Goal: Task Accomplishment & Management: Manage account settings

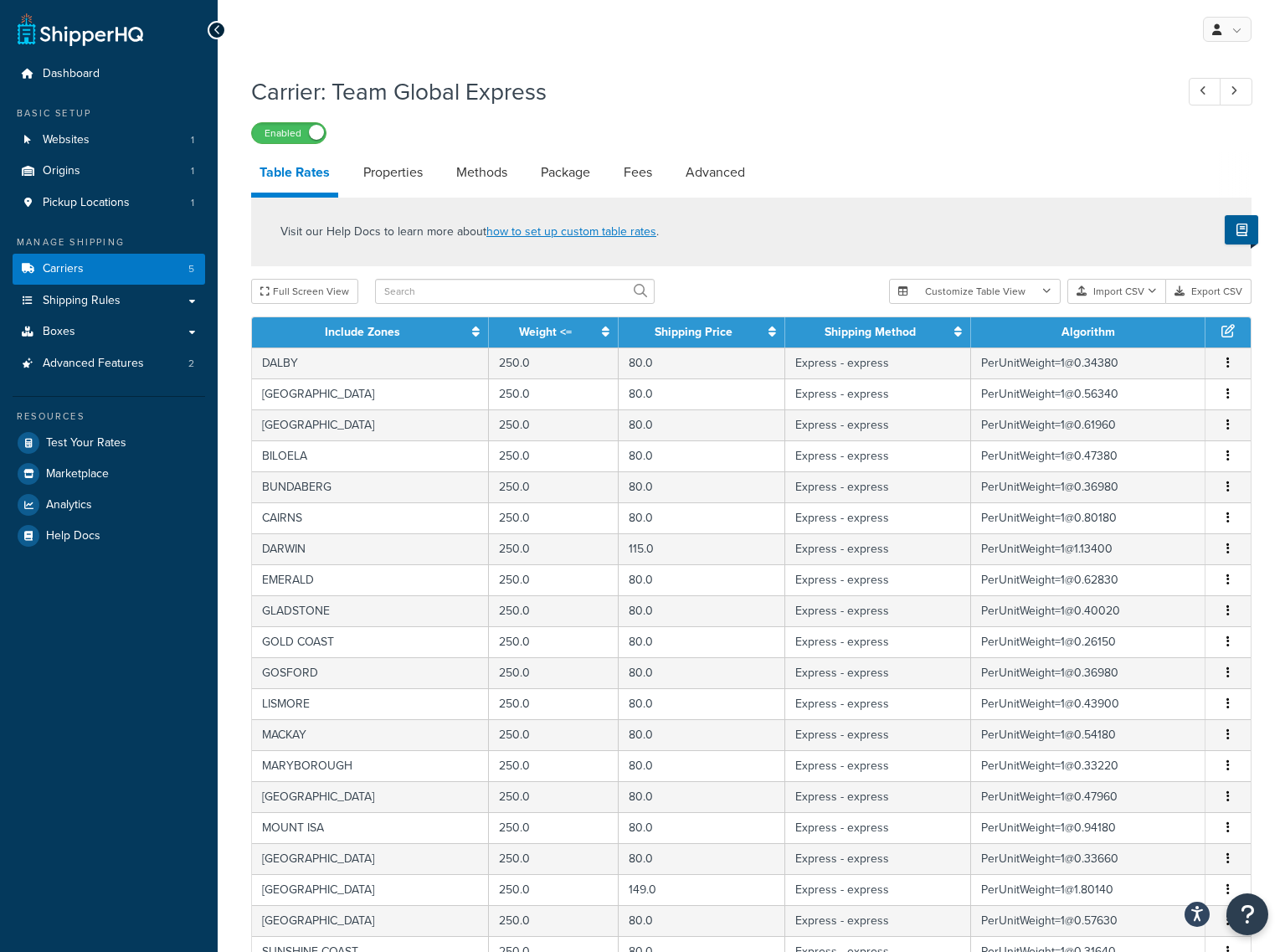
select select "25"
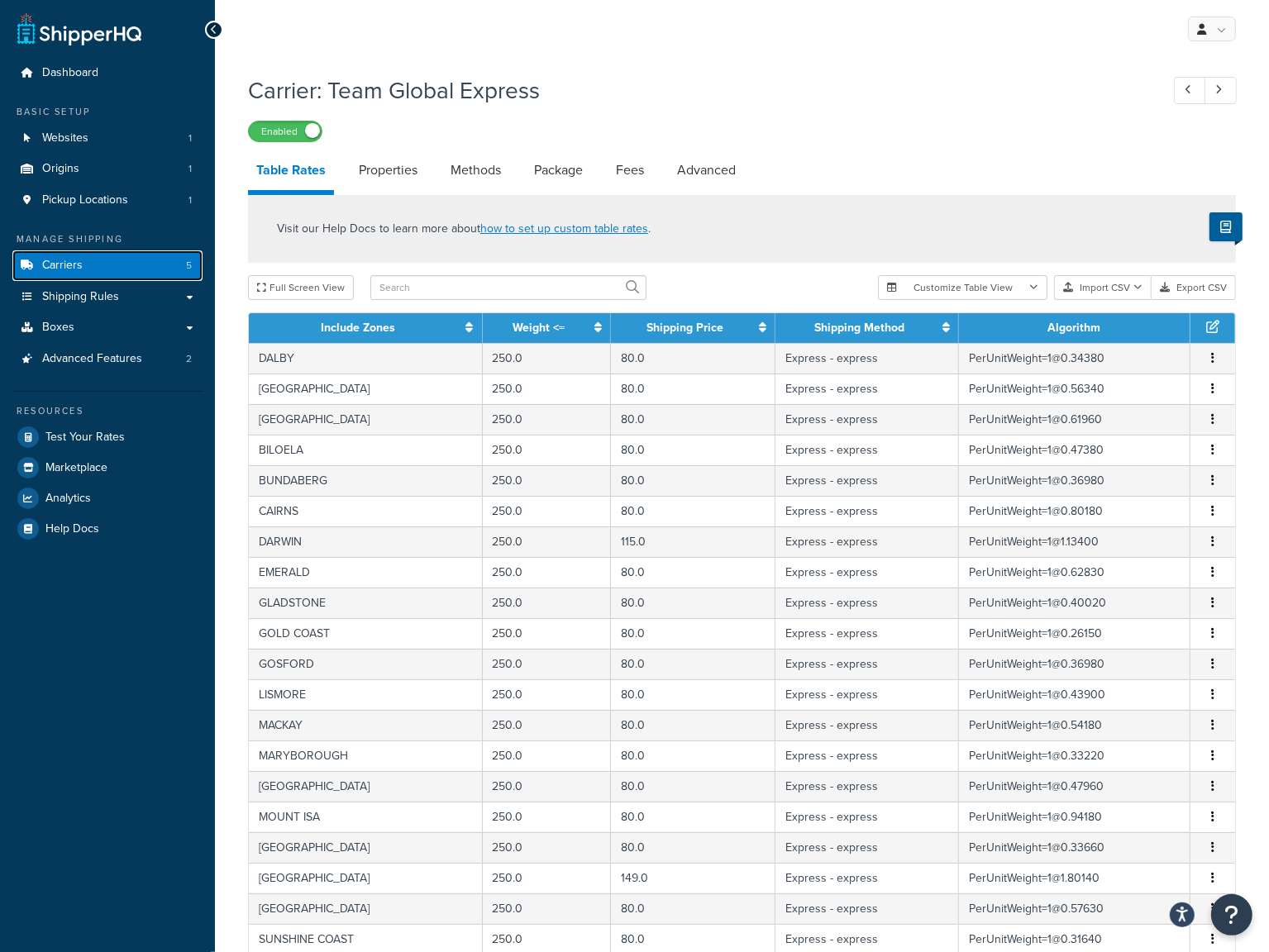
click at [90, 254] on link "Carriers 5" at bounding box center [107, 266] width 190 height 31
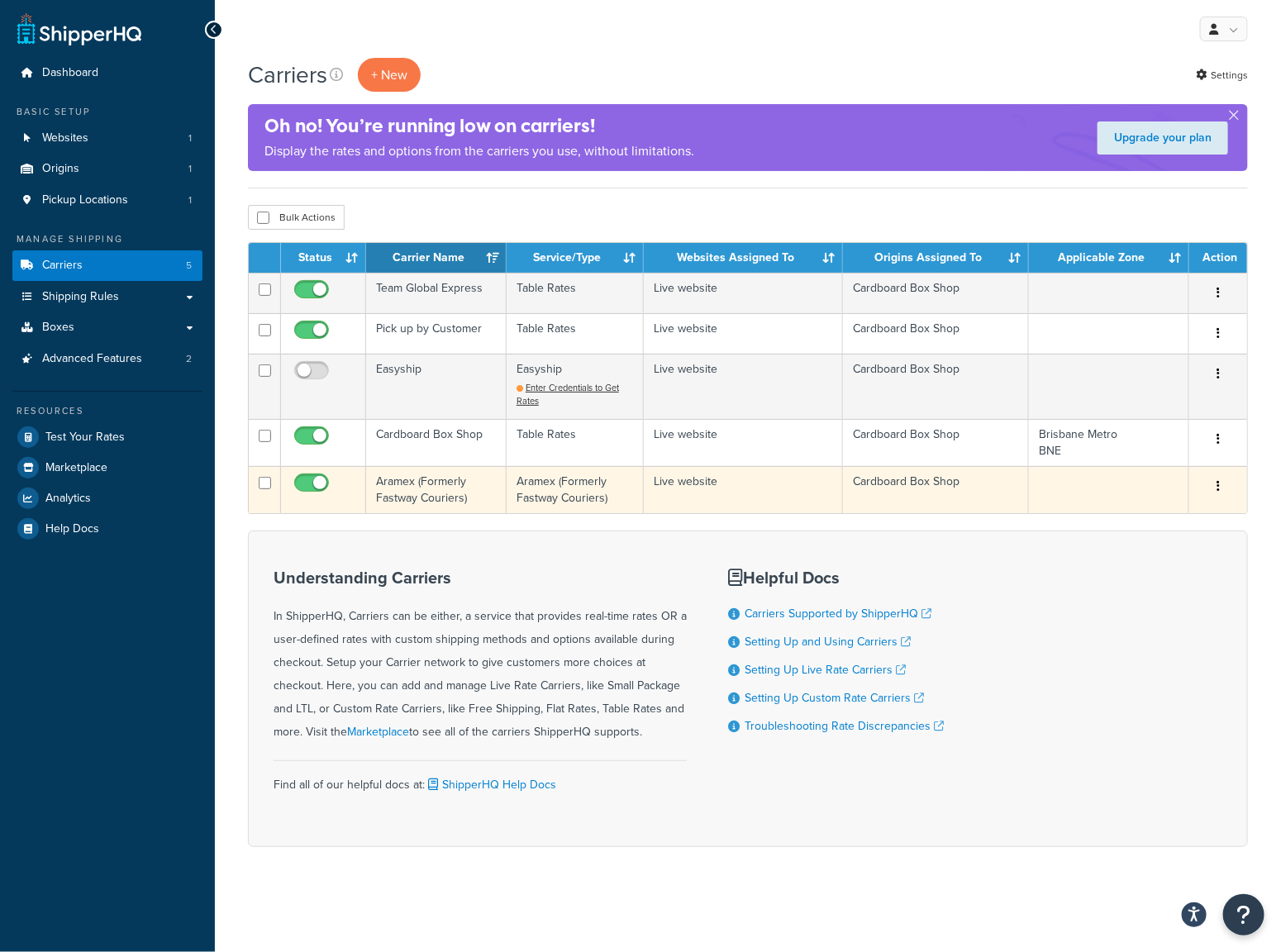
click at [428, 487] on td "Aramex (Formerly Fastway Couriers)" at bounding box center [437, 489] width 141 height 47
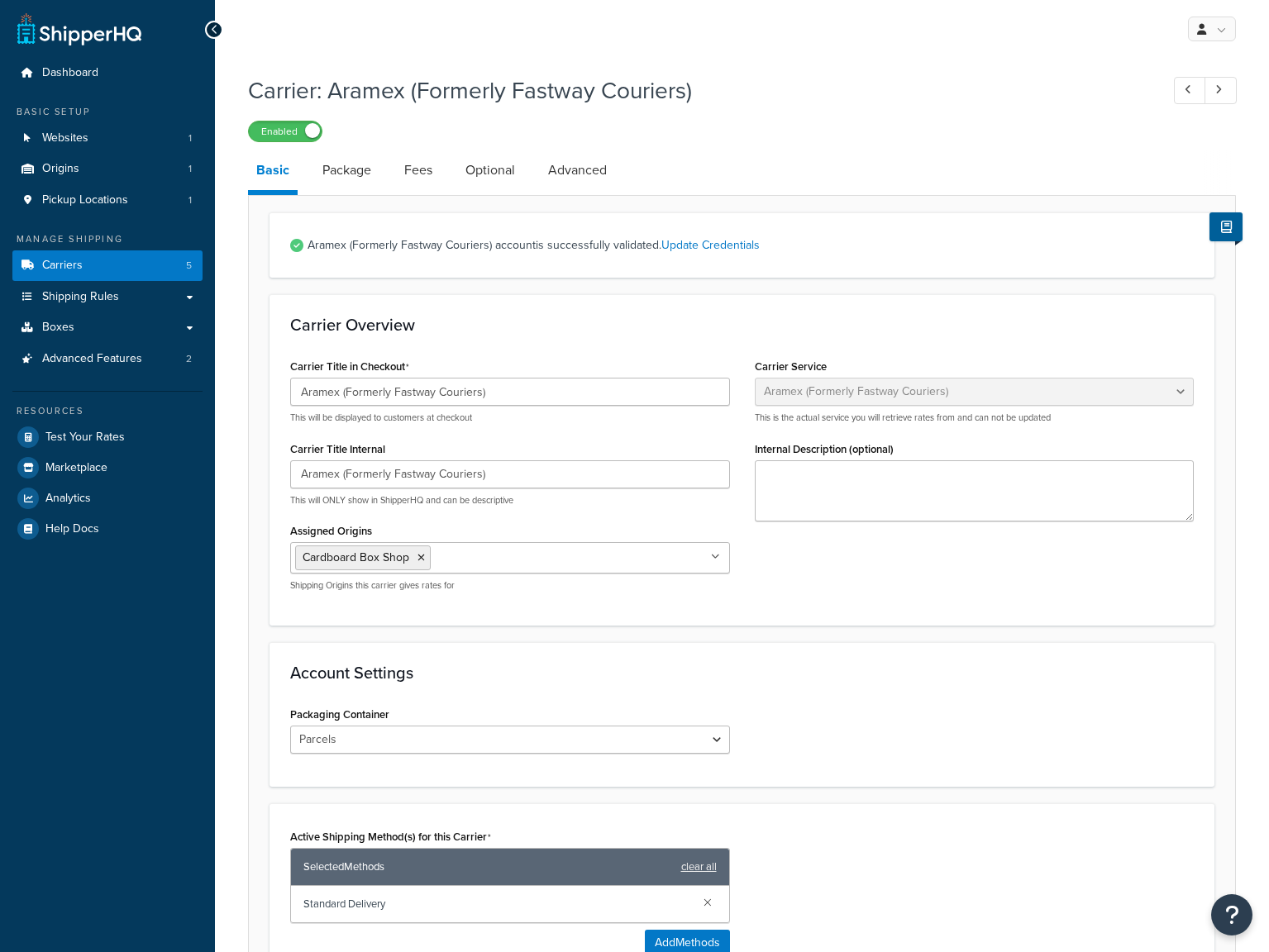
select select "fastwayv2"
click at [344, 176] on link "Package" at bounding box center [347, 170] width 66 height 40
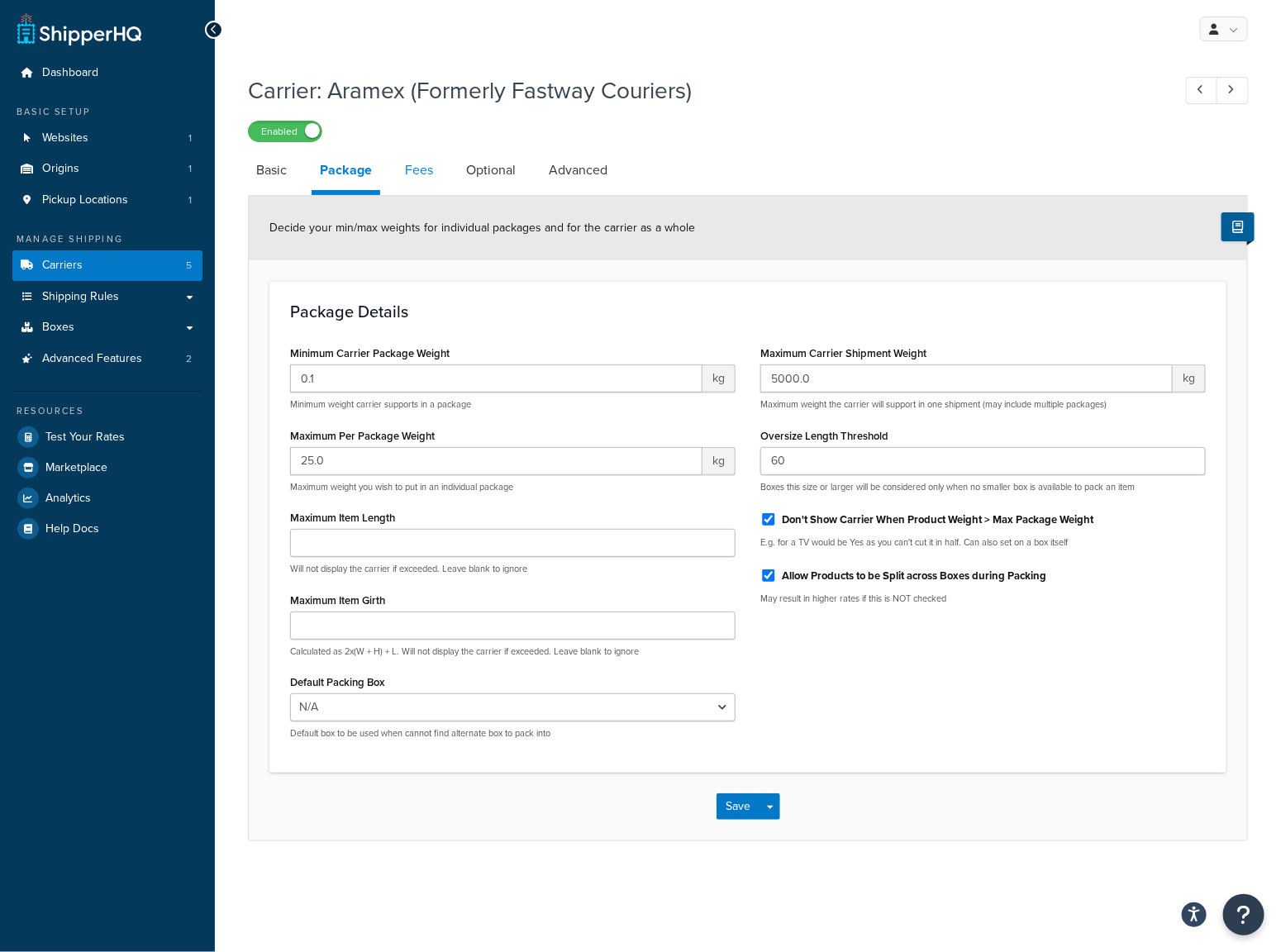
click at [427, 166] on link "Fees" at bounding box center [419, 170] width 44 height 40
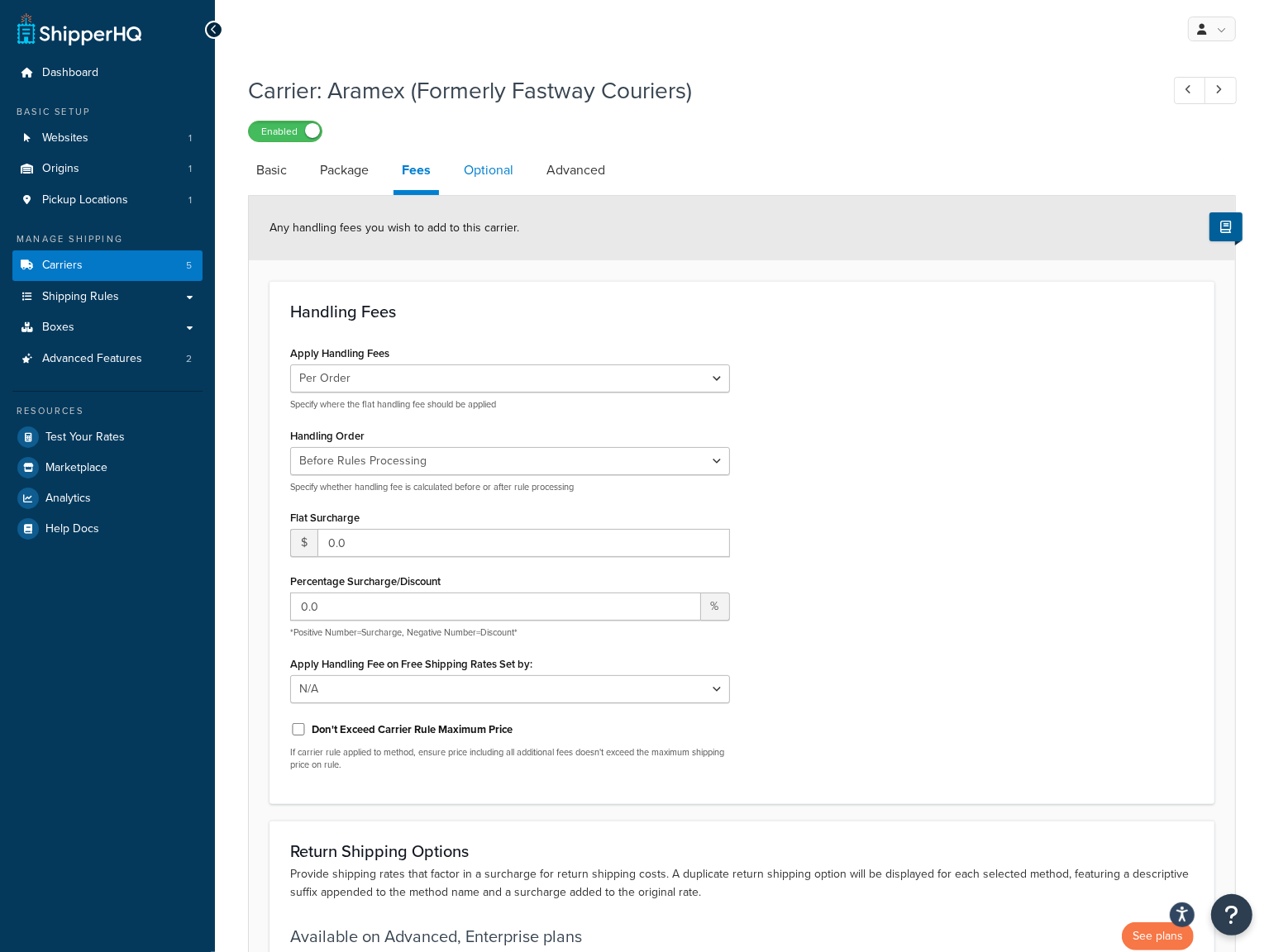
click at [493, 171] on link "Optional" at bounding box center [488, 170] width 67 height 40
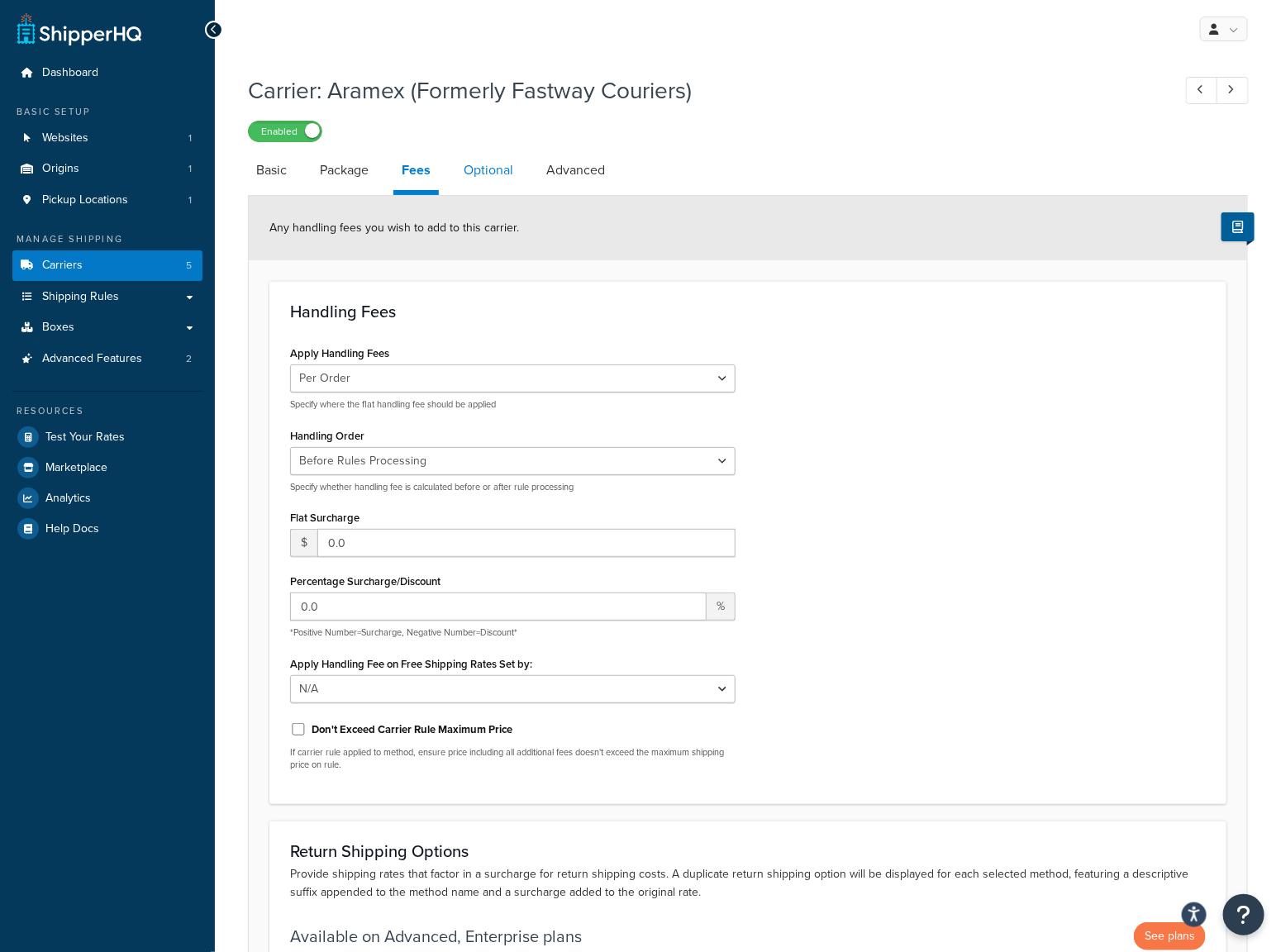
select select "business"
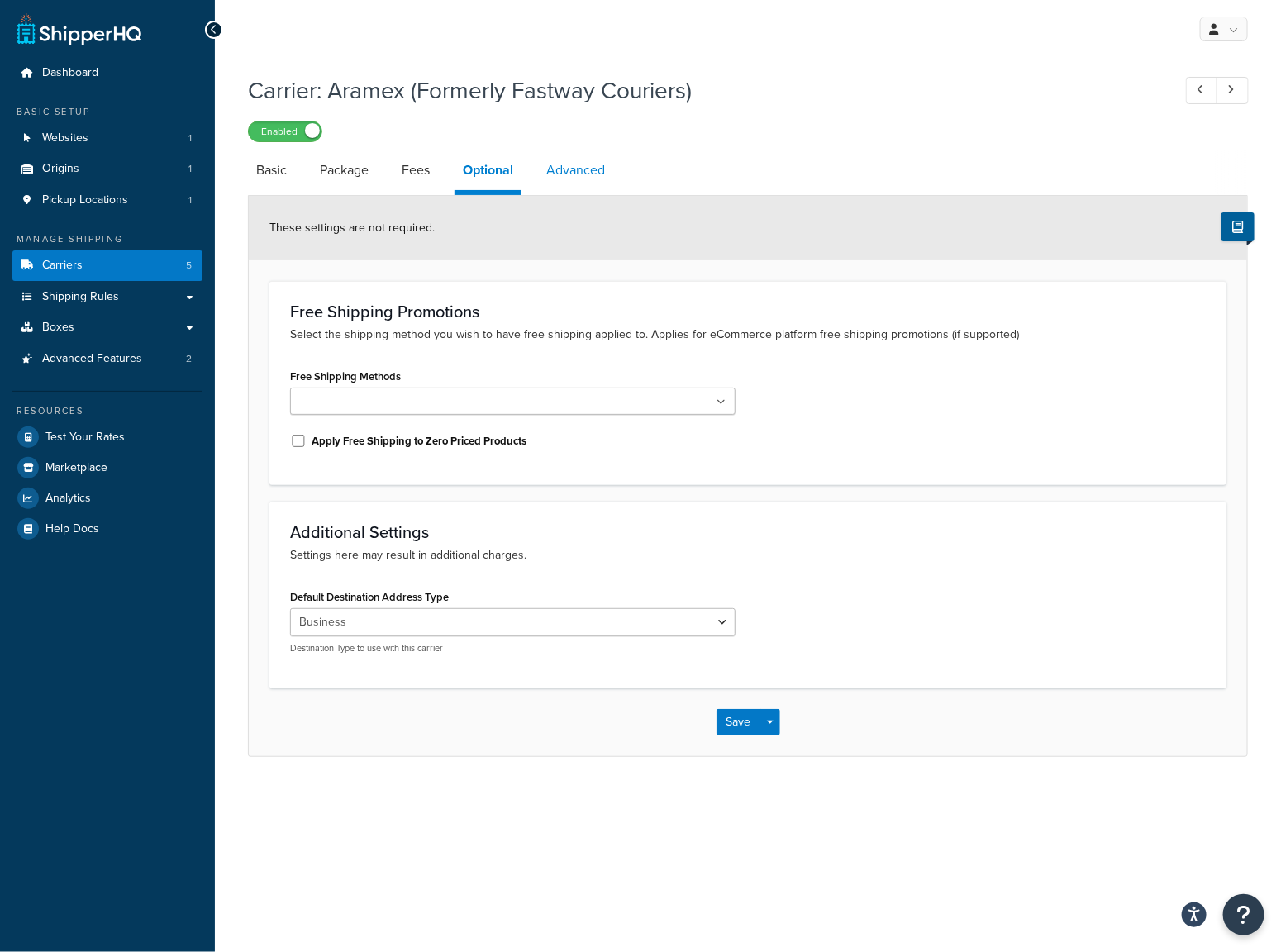
click at [579, 161] on link "Advanced" at bounding box center [576, 170] width 75 height 40
select select "false"
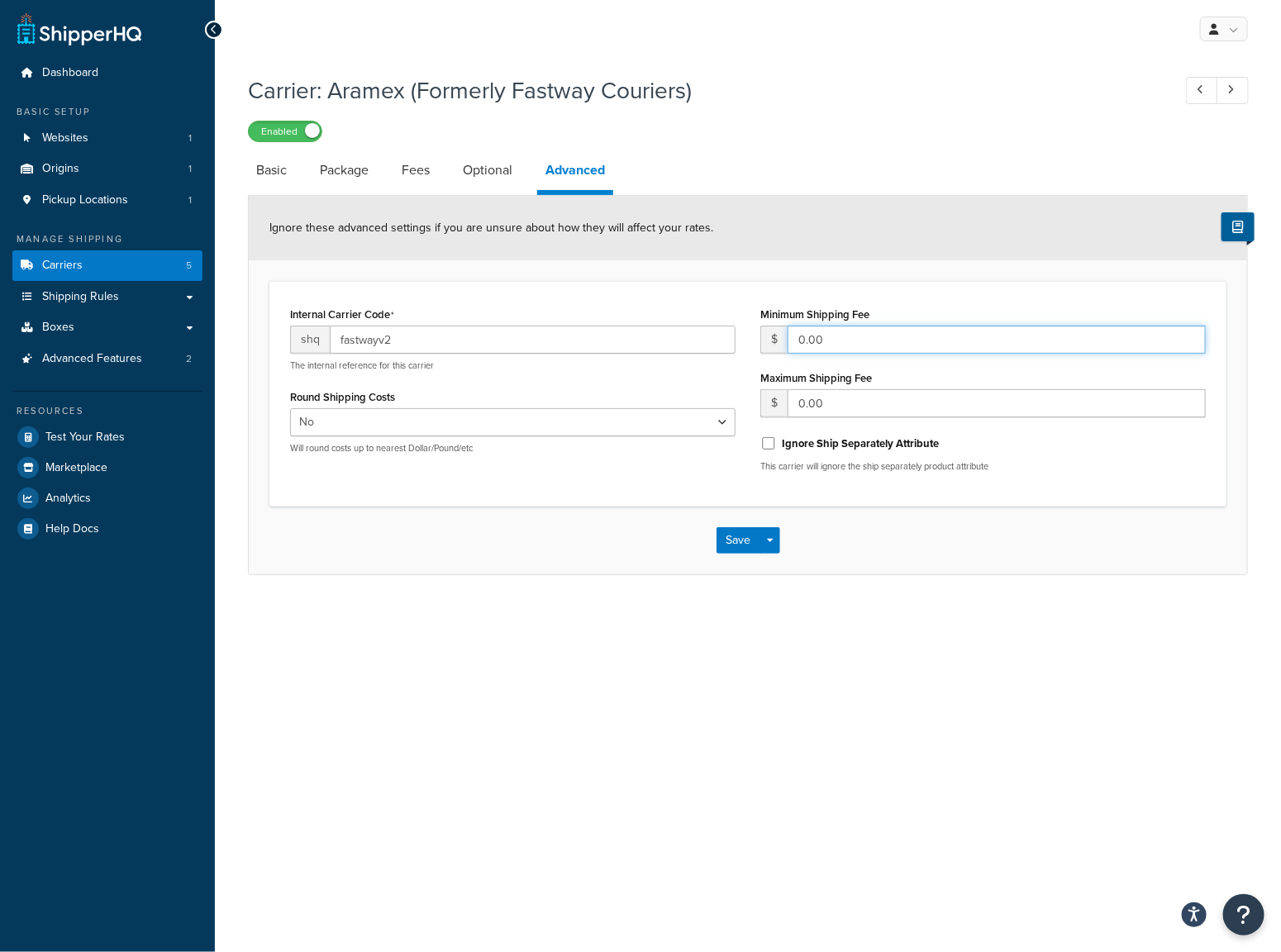
click at [796, 338] on input "0.00" at bounding box center [996, 340] width 419 height 28
type input "25.00"
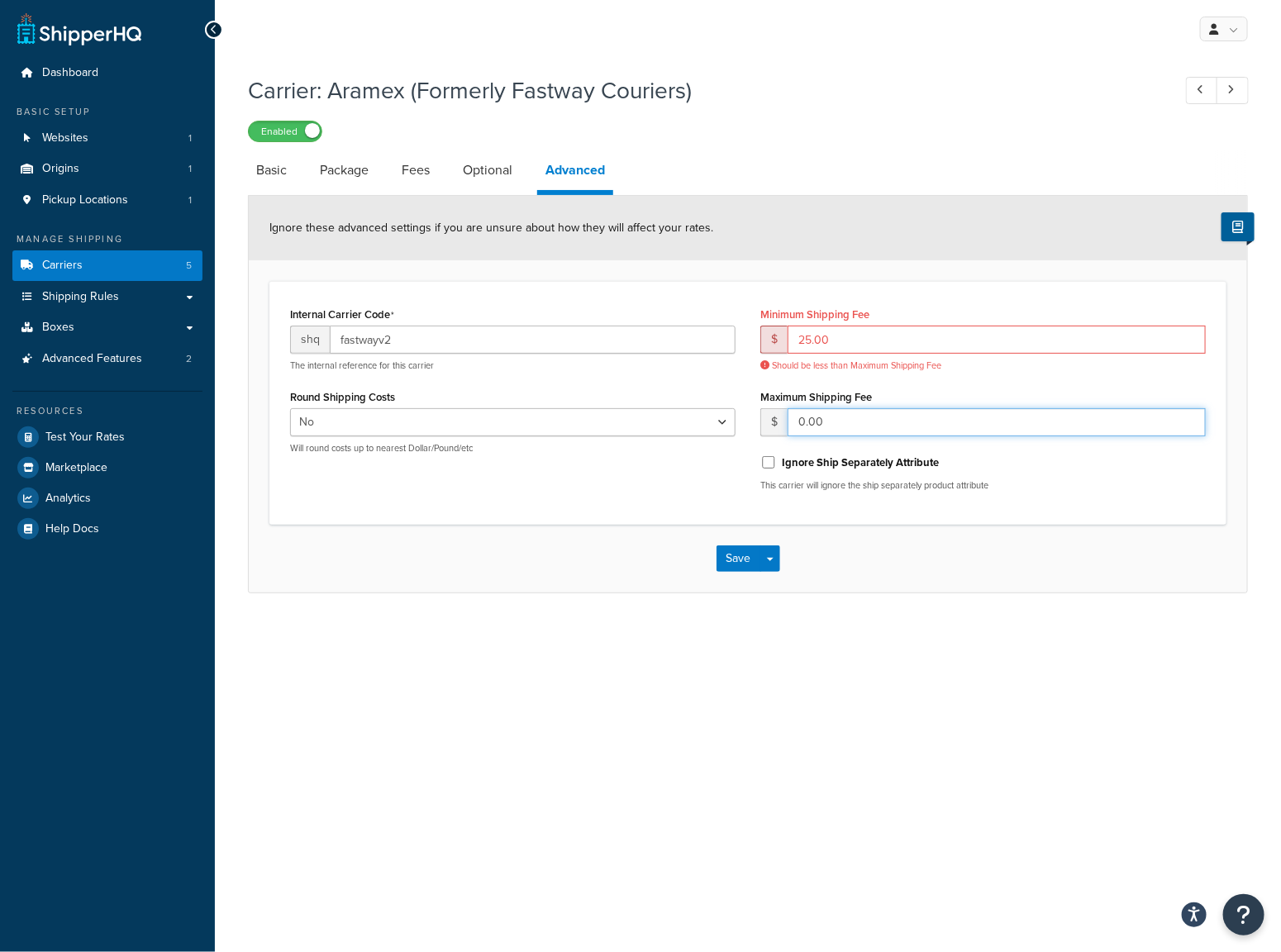
click at [840, 404] on div "Maximum Shipping Fee $ 0.00" at bounding box center [983, 410] width 446 height 51
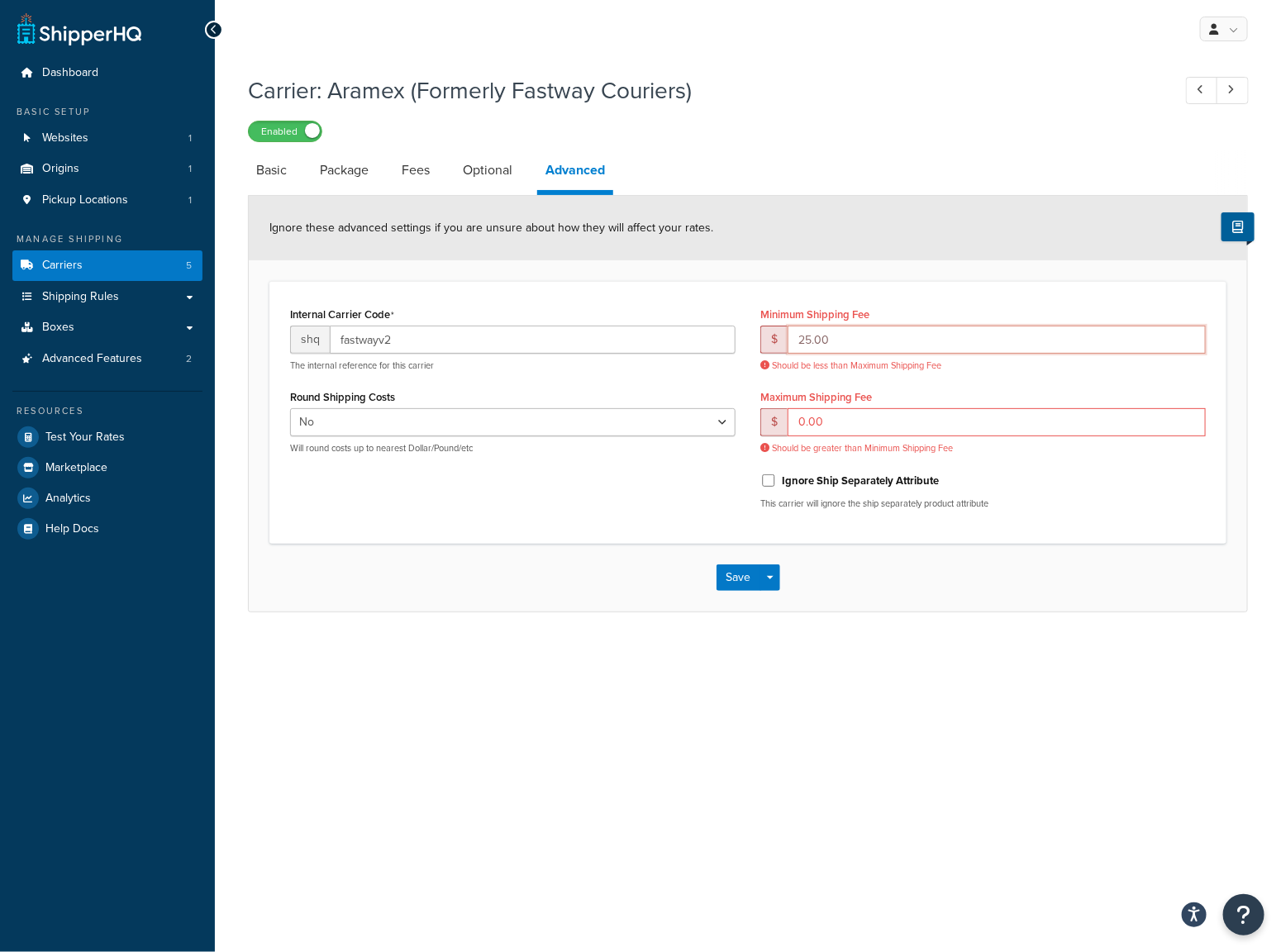
drag, startPoint x: 841, startPoint y: 342, endPoint x: 789, endPoint y: 348, distance: 52.3
click at [790, 348] on input "25.00" at bounding box center [996, 340] width 419 height 28
drag, startPoint x: 839, startPoint y: 428, endPoint x: 790, endPoint y: 444, distance: 51.5
click at [783, 428] on div "$ 0.00" at bounding box center [983, 422] width 446 height 28
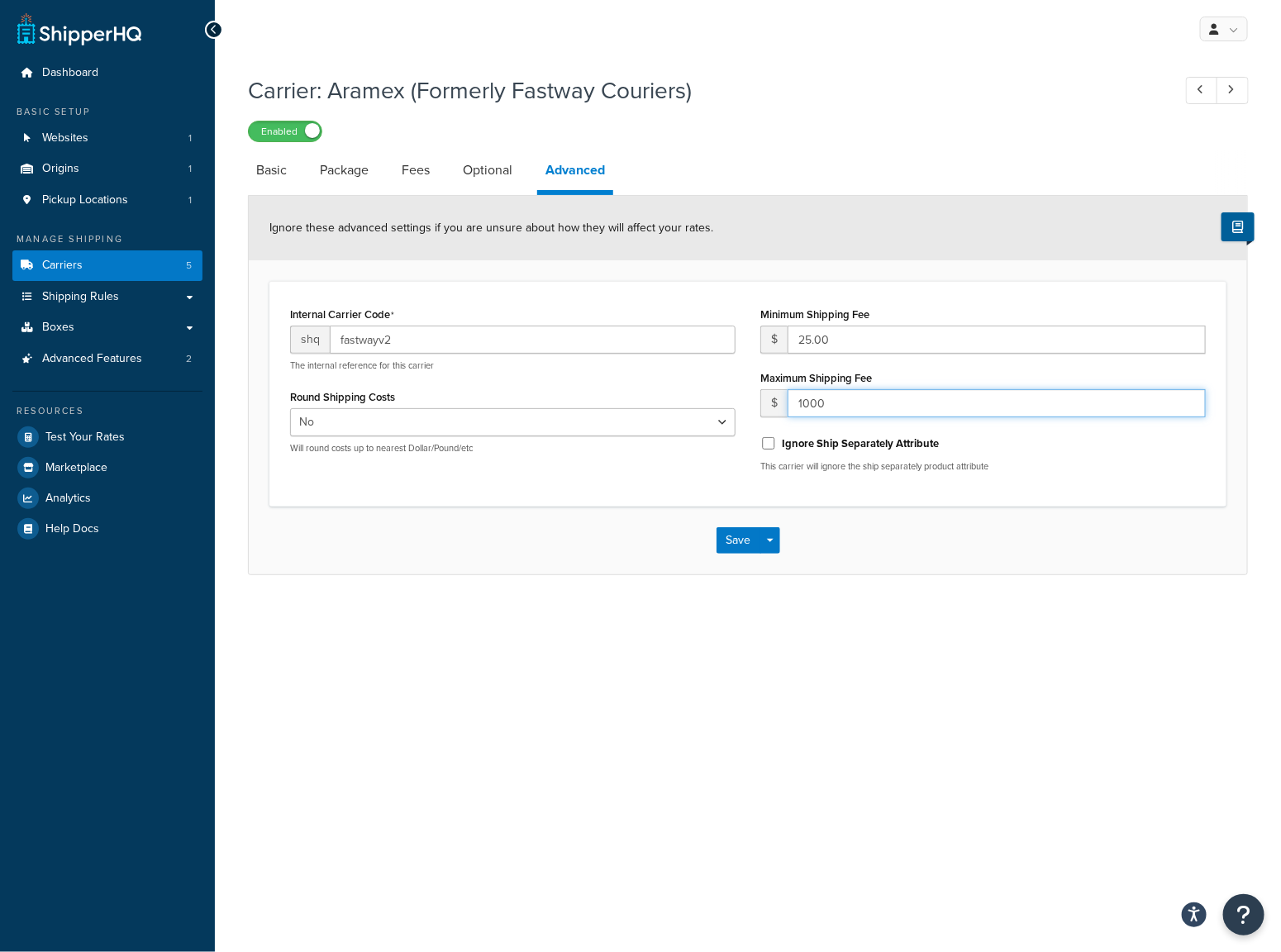
type input "1000"
click at [828, 561] on div "Save Save Dropdown Save and Edit" at bounding box center [748, 540] width 998 height 68
click at [747, 538] on button "Save" at bounding box center [739, 540] width 44 height 26
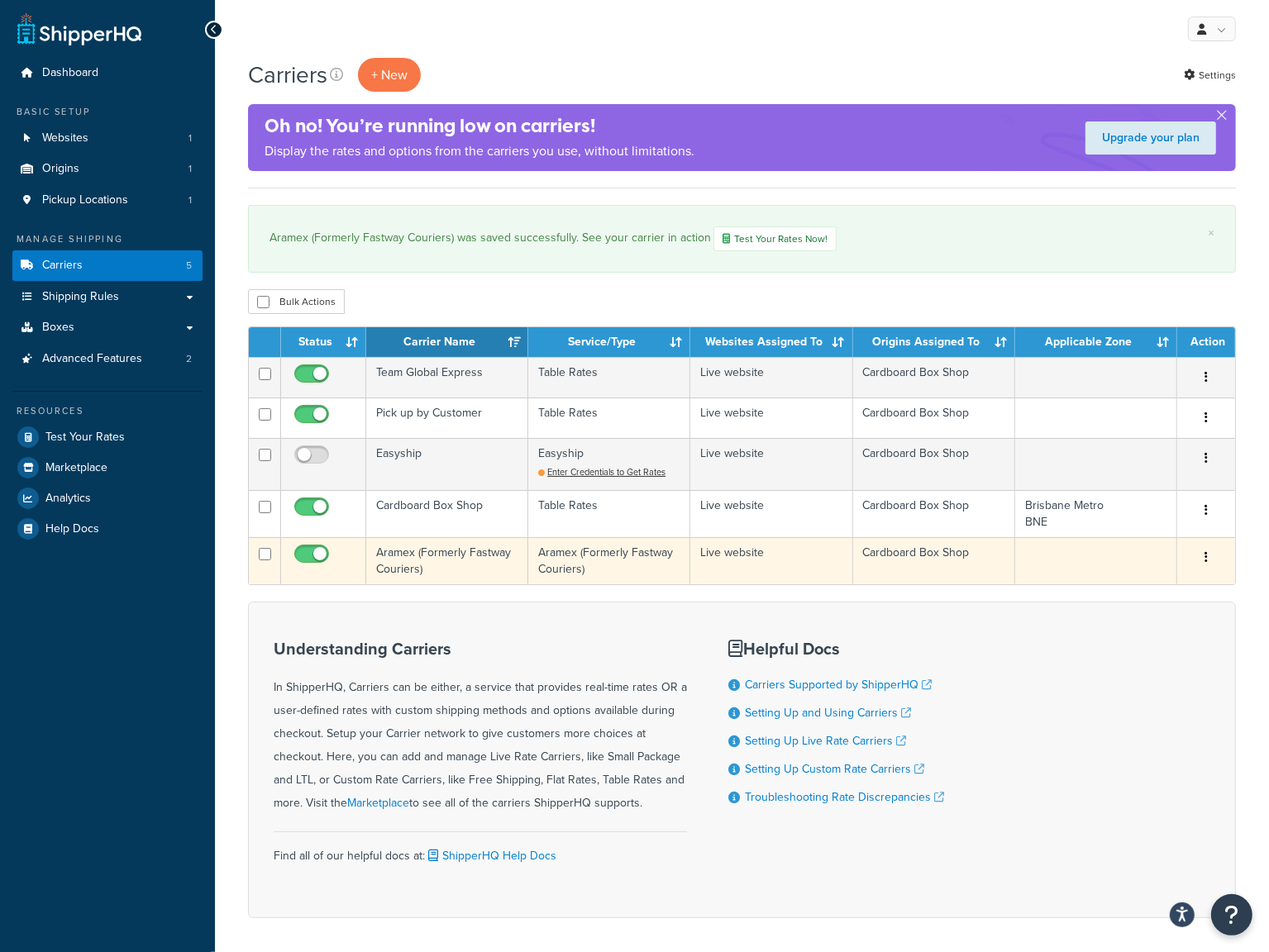
click at [453, 556] on td "Aramex (Formerly Fastway Couriers)" at bounding box center [448, 560] width 162 height 47
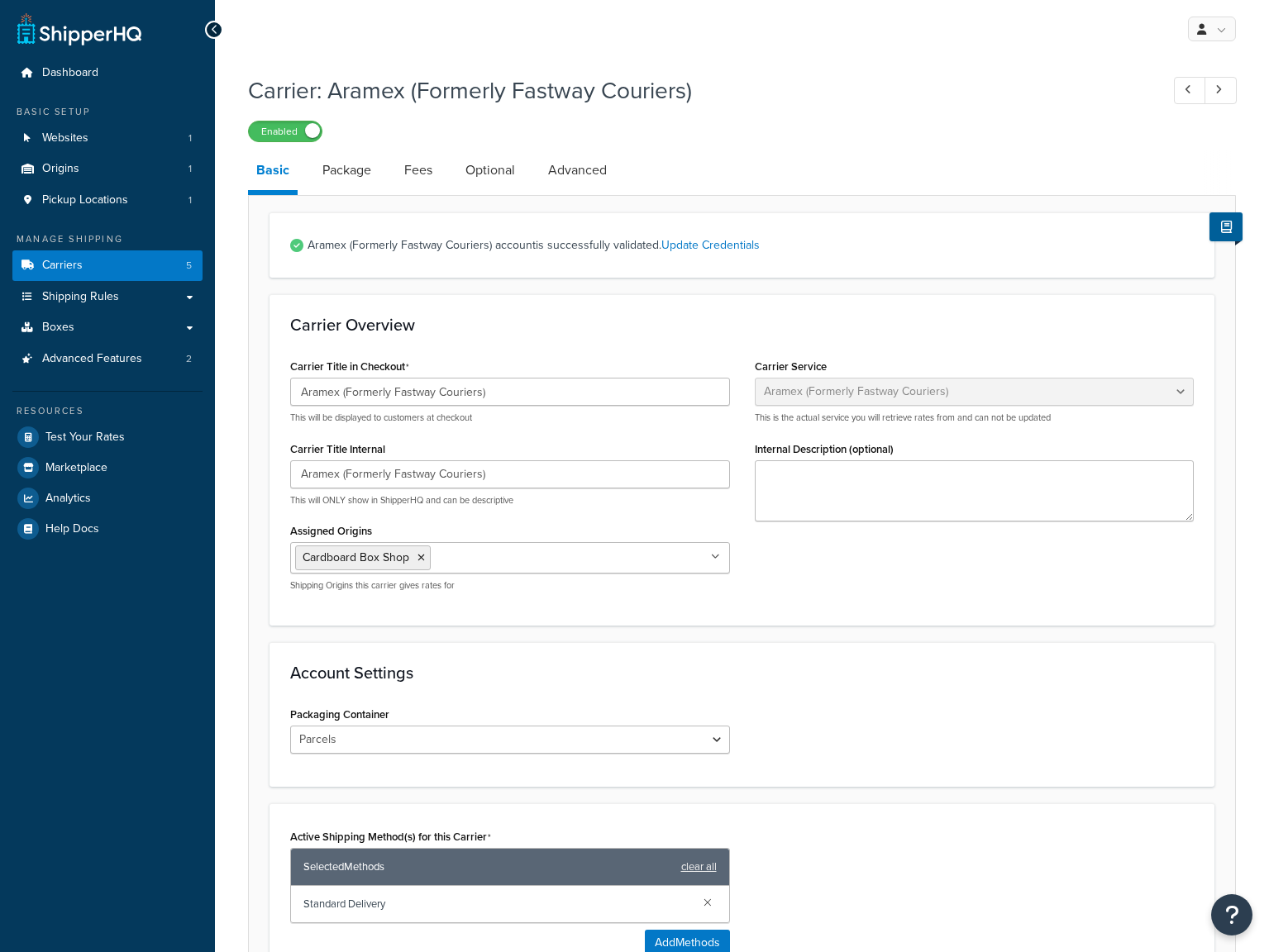
select select "fastwayv2"
click at [119, 297] on link "Shipping Rules" at bounding box center [107, 297] width 190 height 31
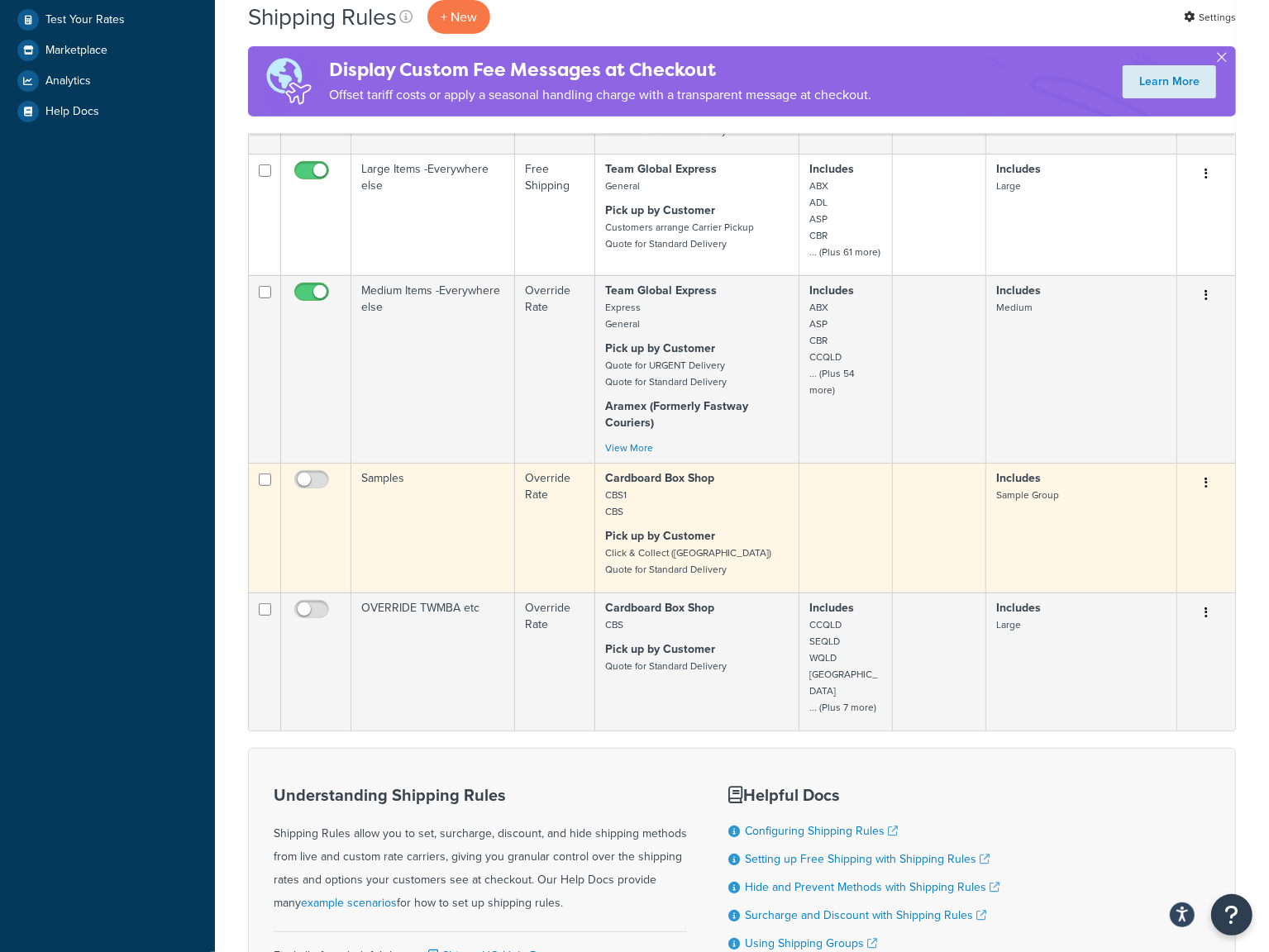
scroll to position [579, 0]
